Goal: Information Seeking & Learning: Check status

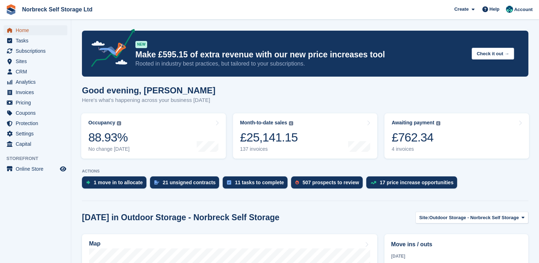
click at [20, 33] on span "Home" at bounding box center [37, 30] width 43 height 10
click at [32, 84] on span "Analytics" at bounding box center [37, 82] width 43 height 10
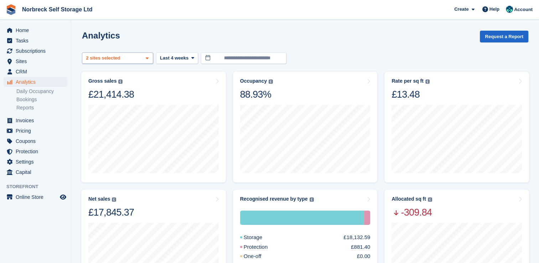
click at [148, 57] on icon at bounding box center [147, 58] width 3 height 5
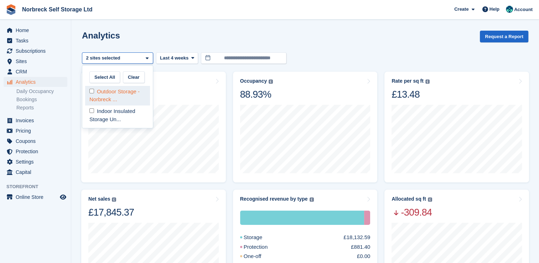
click at [133, 91] on div "Outdoor Storage - Norbreck ..." at bounding box center [117, 96] width 65 height 20
select select "****"
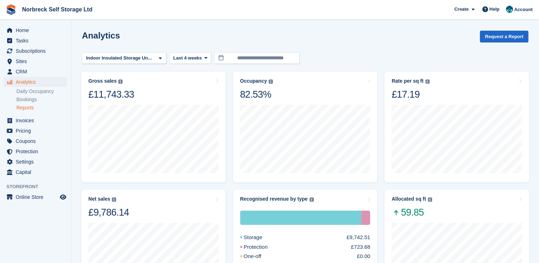
click at [28, 109] on link "Reports" at bounding box center [41, 107] width 51 height 7
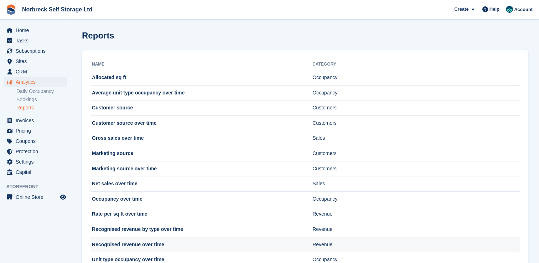
click at [166, 246] on td "Recognised revenue over time" at bounding box center [202, 244] width 222 height 15
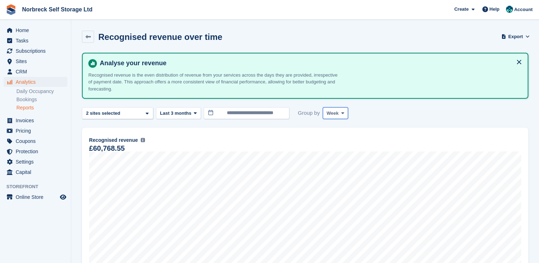
click at [342, 111] on icon at bounding box center [343, 113] width 3 height 5
click at [342, 157] on link "Month" at bounding box center [357, 155] width 62 height 13
